Goal: Information Seeking & Learning: Learn about a topic

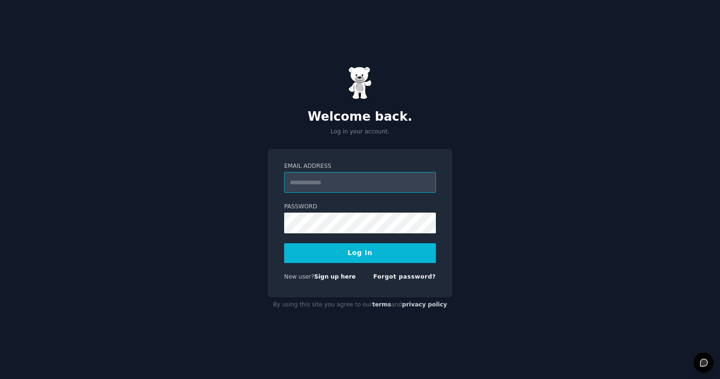
type input "**********"
click at [341, 265] on form "**********" at bounding box center [360, 223] width 152 height 122
click at [334, 258] on button "Log In" at bounding box center [360, 253] width 152 height 20
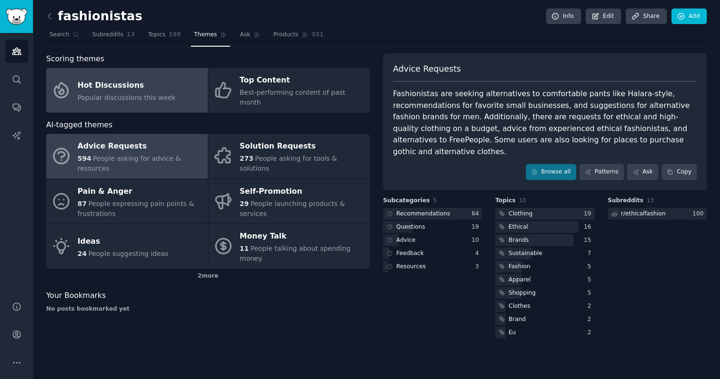
click at [152, 94] on span "Popular discussions this week" at bounding box center [127, 98] width 98 height 8
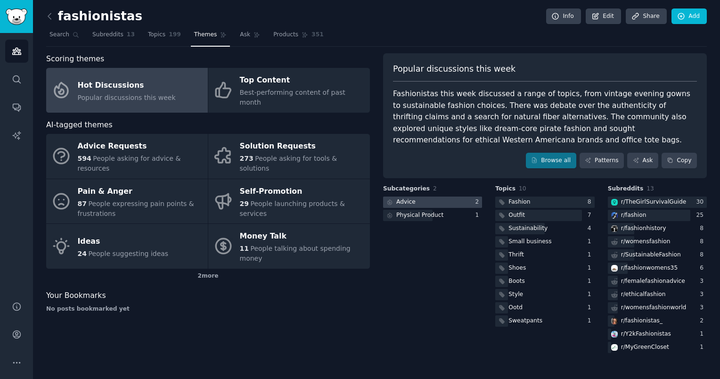
click at [420, 203] on div at bounding box center [432, 202] width 99 height 12
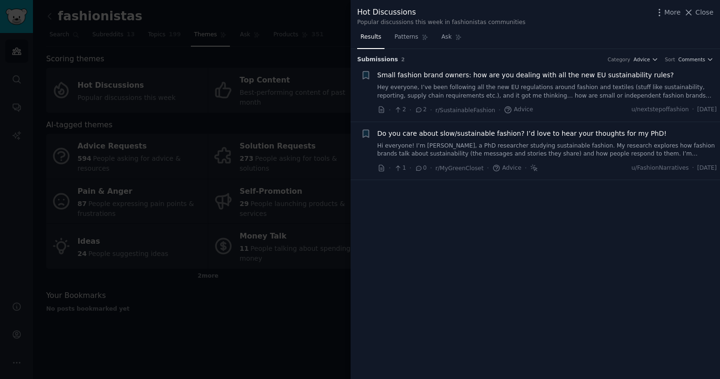
click at [471, 75] on span "Small fashion brand owners: how are you dealing with all the new EU sustainabil…" at bounding box center [525, 75] width 296 height 10
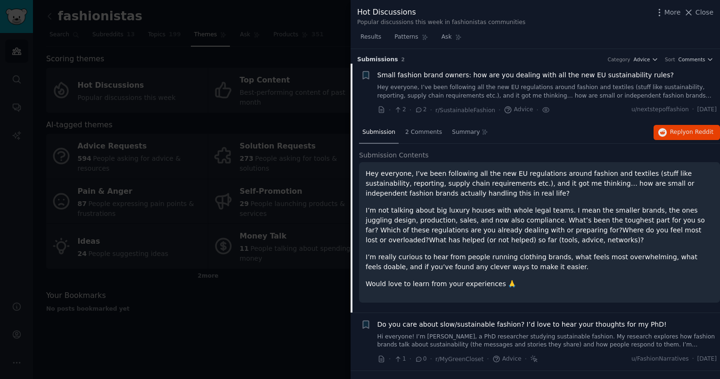
click at [431, 74] on span "Small fashion brand owners: how are you dealing with all the new EU sustainabil…" at bounding box center [525, 75] width 296 height 10
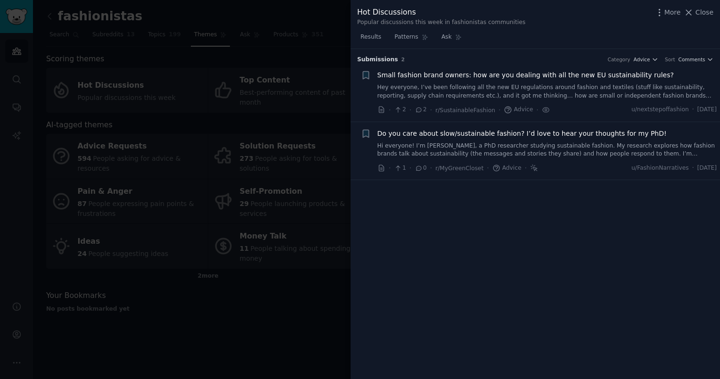
click at [431, 74] on span "Small fashion brand owners: how are you dealing with all the new EU sustainabil…" at bounding box center [525, 75] width 296 height 10
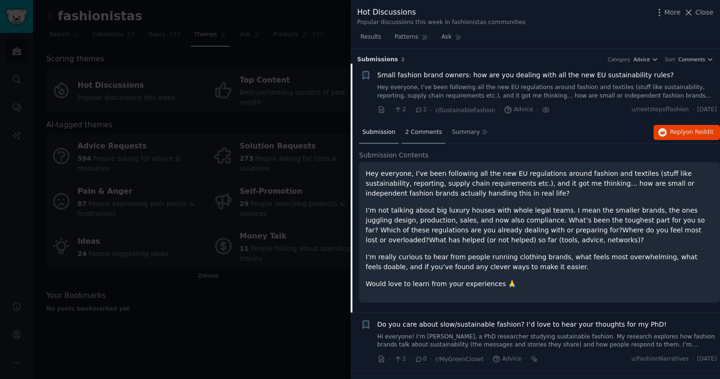
click at [422, 137] on div "2 Comments" at bounding box center [423, 133] width 43 height 23
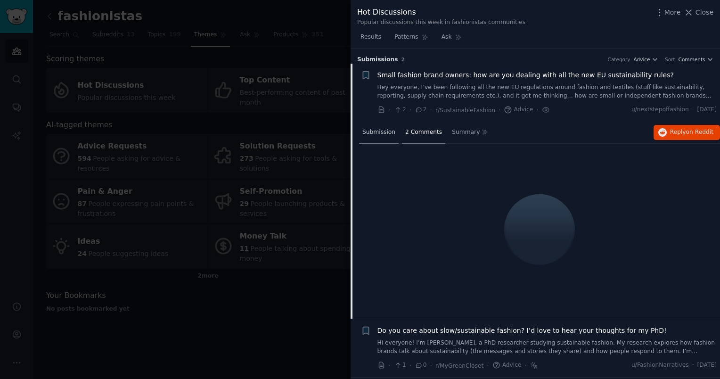
click at [386, 136] on div "Submission" at bounding box center [379, 133] width 40 height 23
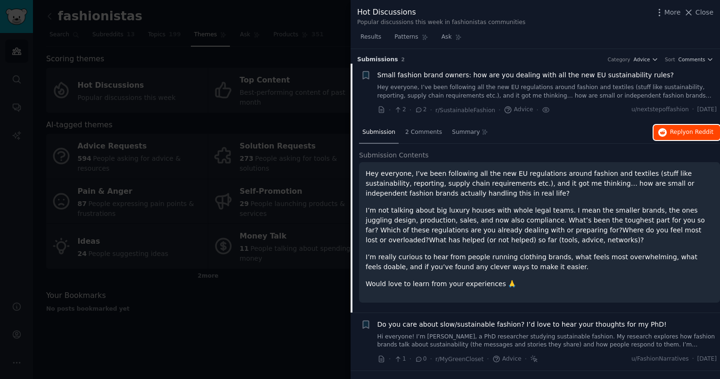
click at [682, 138] on button "Reply on Reddit" at bounding box center [686, 132] width 66 height 15
click at [303, 161] on div at bounding box center [360, 189] width 720 height 379
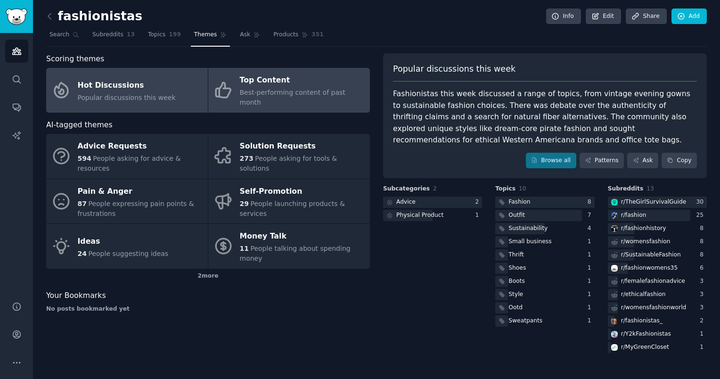
click at [258, 99] on link "Top Content Best-performing content of past month" at bounding box center [289, 90] width 162 height 45
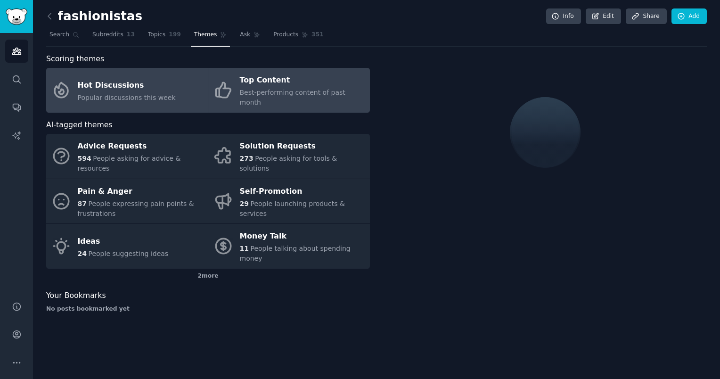
click at [134, 94] on span "Popular discussions this week" at bounding box center [127, 98] width 98 height 8
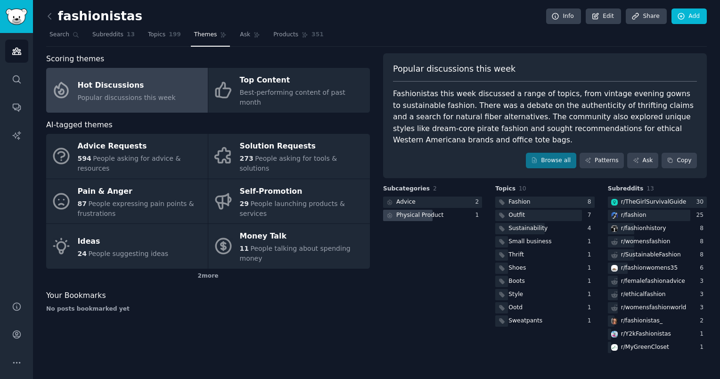
click at [420, 213] on div "Physical Product" at bounding box center [419, 215] width 47 height 8
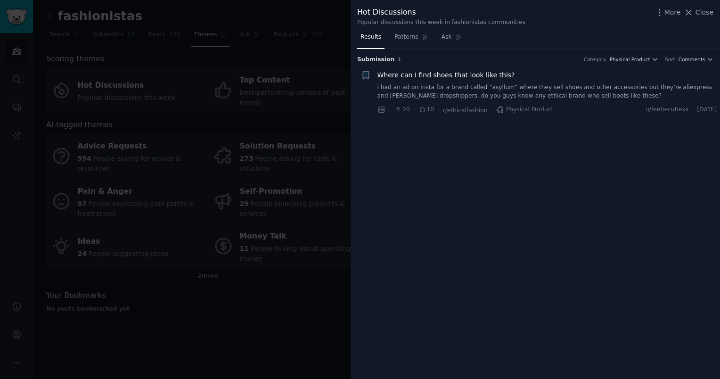
click at [294, 167] on div at bounding box center [360, 189] width 720 height 379
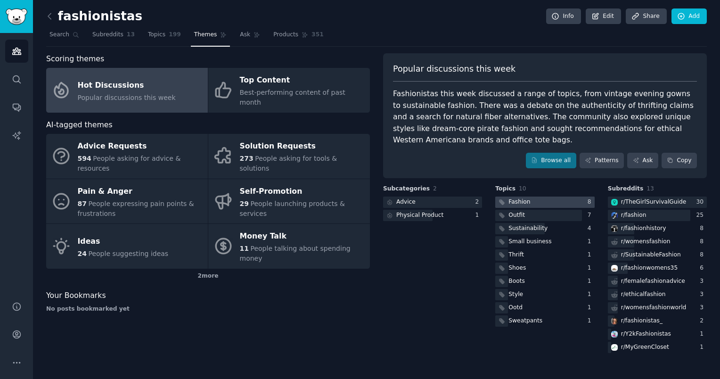
click at [536, 202] on div at bounding box center [544, 202] width 99 height 12
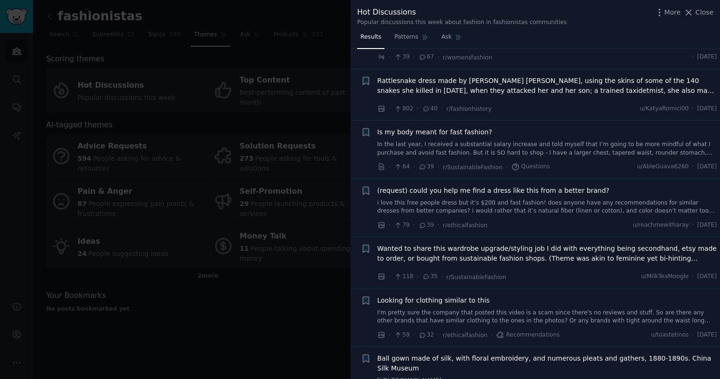
scroll to position [343, 0]
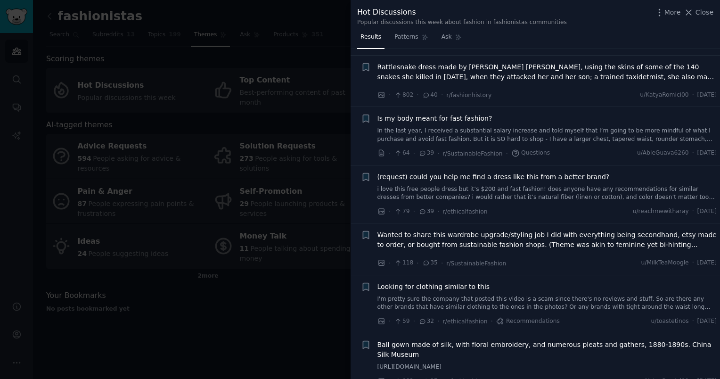
click at [317, 192] on div at bounding box center [360, 189] width 720 height 379
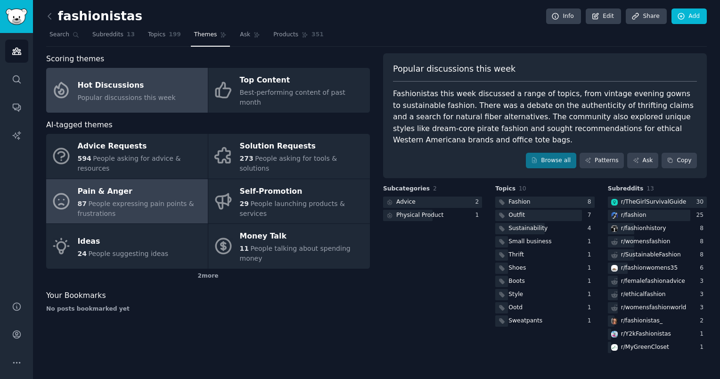
click at [142, 199] on div "87 People expressing pain points & frustrations" at bounding box center [140, 209] width 125 height 20
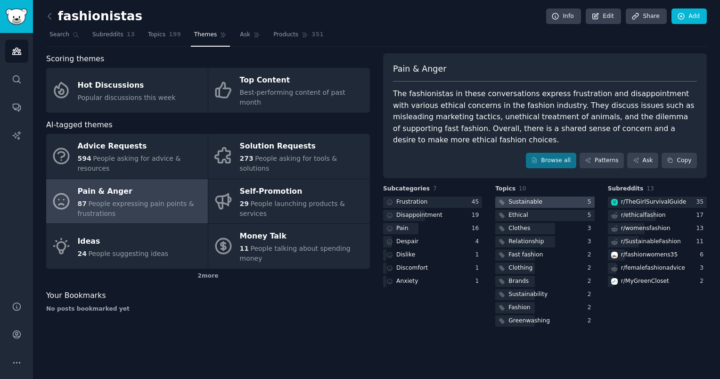
click at [518, 198] on div "Sustainable" at bounding box center [525, 202] width 34 height 8
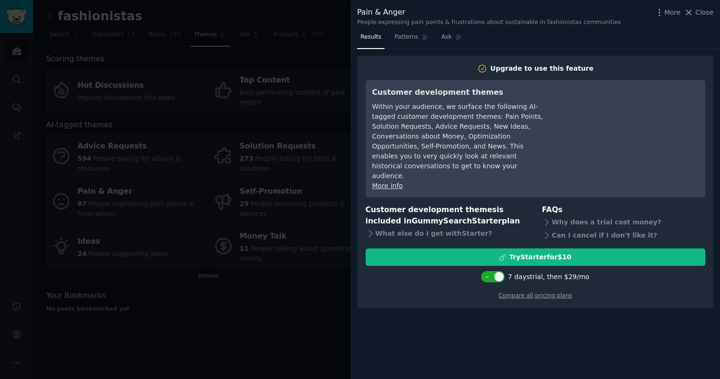
click at [246, 324] on div at bounding box center [360, 189] width 720 height 379
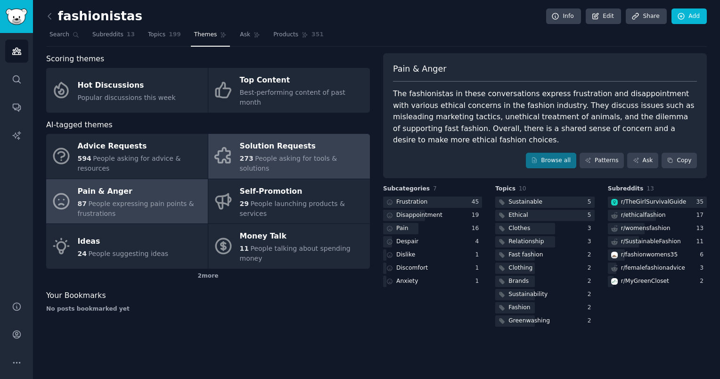
click at [269, 139] on div "Solution Requests" at bounding box center [302, 146] width 125 height 15
